Goal: Task Accomplishment & Management: Manage account settings

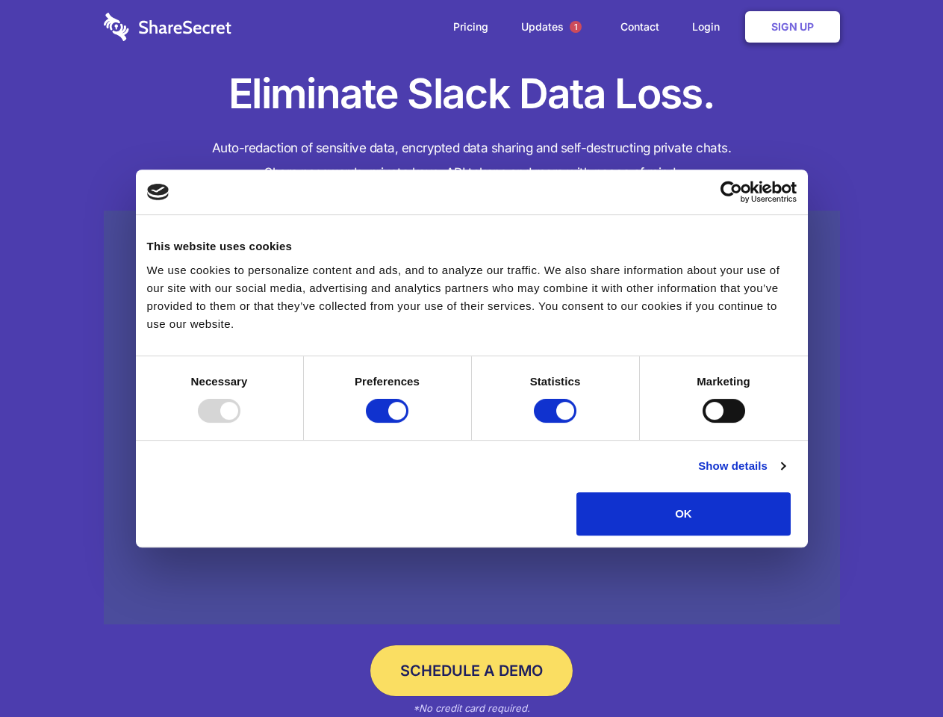
click at [240, 423] on div at bounding box center [219, 411] width 43 height 24
click at [408, 423] on input "Preferences" at bounding box center [387, 411] width 43 height 24
checkbox input "false"
click at [557, 423] on input "Statistics" at bounding box center [555, 411] width 43 height 24
checkbox input "false"
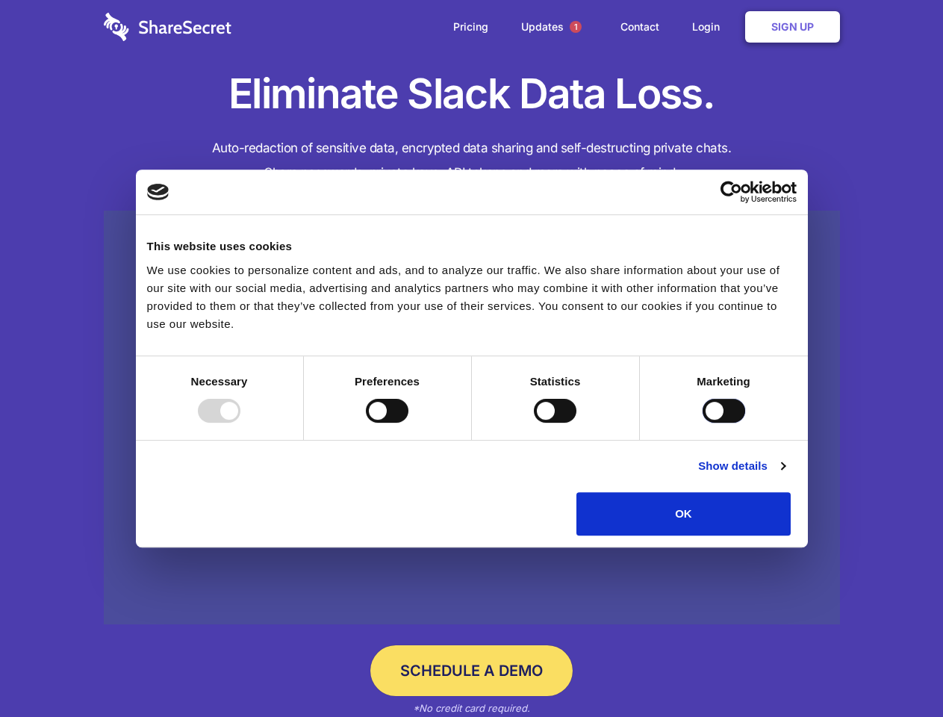
click at [703, 423] on input "Marketing" at bounding box center [724, 411] width 43 height 24
click at [785, 475] on link "Show details" at bounding box center [741, 466] width 87 height 18
click at [0, 0] on li "Necessary 7 Necessary cookies help make a website usable by enabling basic func…" at bounding box center [0, 0] width 0 height 0
click at [575, 27] on span "1" at bounding box center [576, 27] width 12 height 12
checkbox input "true"
